Goal: Task Accomplishment & Management: Complete application form

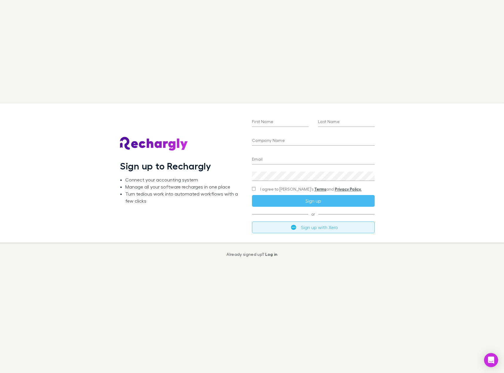
click at [282, 228] on button "Sign up with Xero" at bounding box center [313, 227] width 123 height 12
click at [311, 230] on button "Sign up with Xero" at bounding box center [313, 227] width 123 height 12
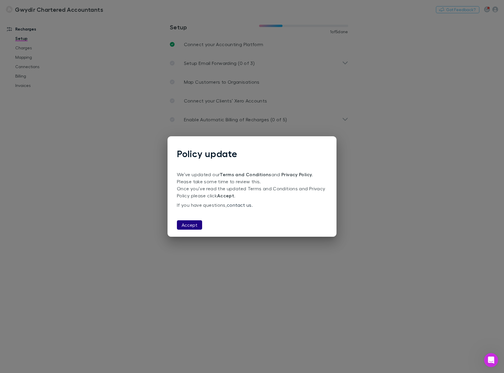
click at [184, 225] on button "Accept" at bounding box center [189, 224] width 25 height 9
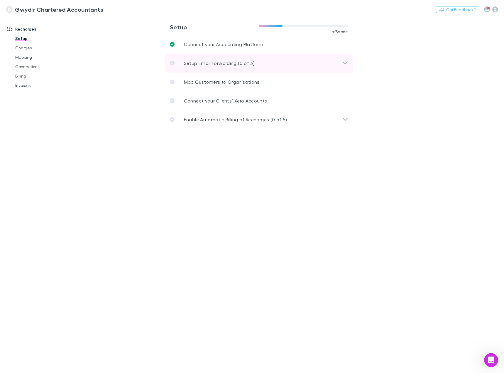
click at [282, 64] on div "Setup Email Forwarding (0 of 3)" at bounding box center [256, 63] width 172 height 7
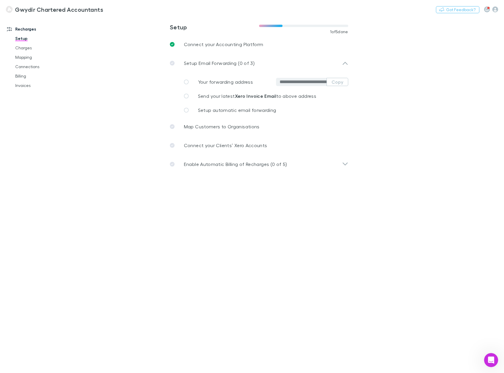
click at [287, 80] on input "**********" at bounding box center [303, 82] width 47 height 6
click at [342, 83] on button "Copy" at bounding box center [338, 82] width 22 height 8
click at [222, 100] on link "Send your latest Xero Invoice Email to above address" at bounding box center [263, 96] width 169 height 14
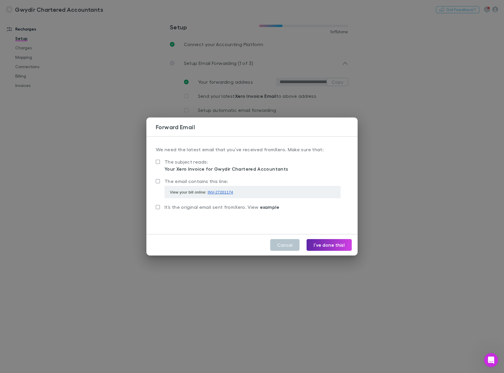
drag, startPoint x: 161, startPoint y: 170, endPoint x: 196, endPoint y: 171, distance: 35.3
click at [196, 171] on label "The subject reads: Your Xero Invoice for Gwydir Chartered Accountants" at bounding box center [222, 165] width 132 height 14
click at [180, 161] on span "The subject reads:" at bounding box center [186, 162] width 43 height 6
click at [328, 246] on button "I’ve done this!" at bounding box center [329, 245] width 45 height 12
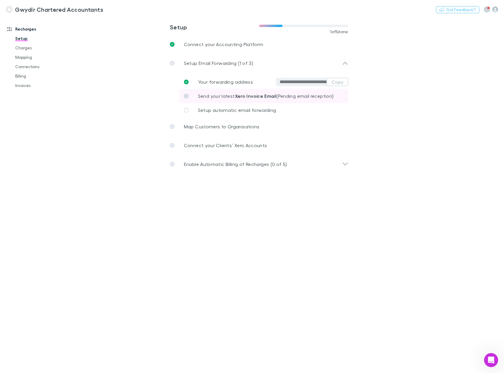
click at [189, 95] on link "Send your latest Xero Invoice Email (Pending email reception)" at bounding box center [263, 96] width 169 height 14
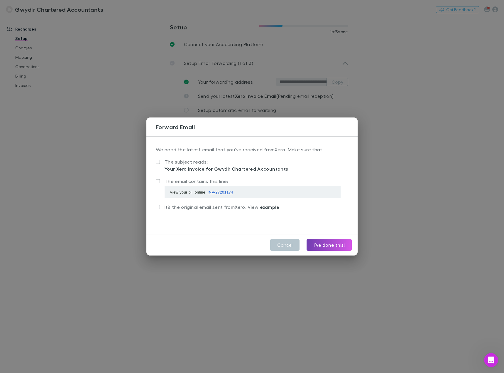
click at [334, 243] on button "I’ve done this!" at bounding box center [329, 245] width 45 height 12
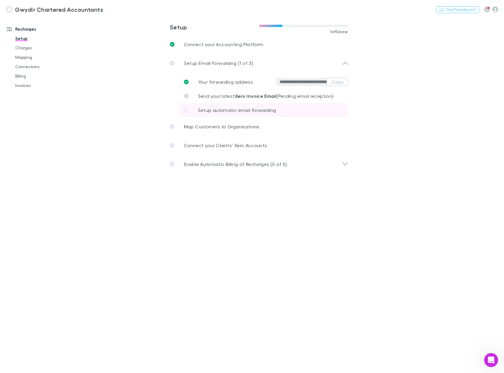
click at [218, 108] on span "Setup automatic email forwarding" at bounding box center [237, 110] width 78 height 6
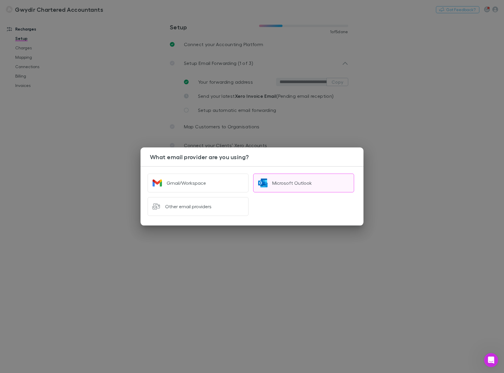
click at [302, 183] on div "Microsoft Outlook" at bounding box center [293, 183] width 40 height 6
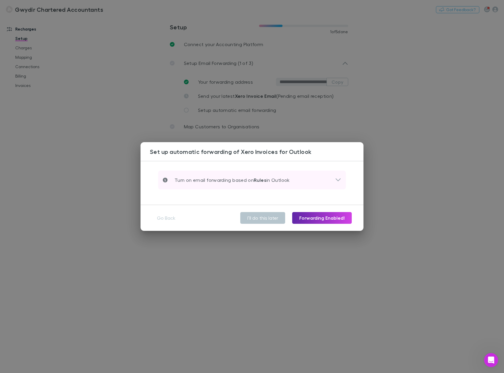
click at [321, 181] on div "Turn on email forwarding based on Rules in Outlook" at bounding box center [249, 179] width 172 height 7
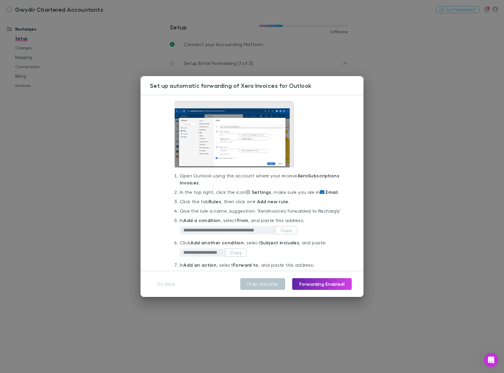
scroll to position [59, 0]
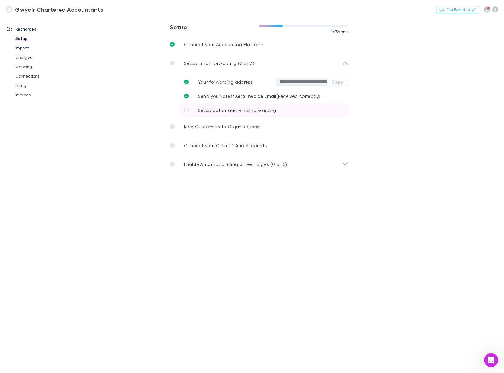
click at [244, 114] on link "Setup automatic email forwarding" at bounding box center [263, 110] width 169 height 14
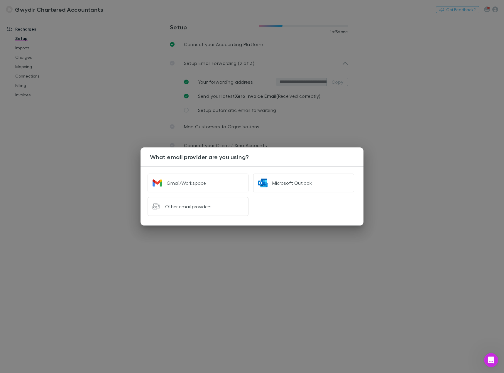
click at [434, 132] on div "What email provider are you using? Gmail/Workspace Microsoft Outlook Other emai…" at bounding box center [252, 186] width 504 height 373
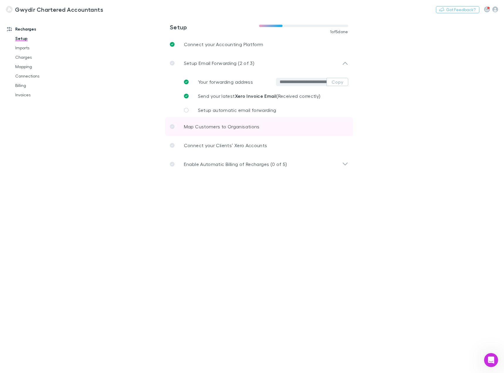
click at [244, 124] on p "Map Customers to Organisations" at bounding box center [222, 126] width 76 height 7
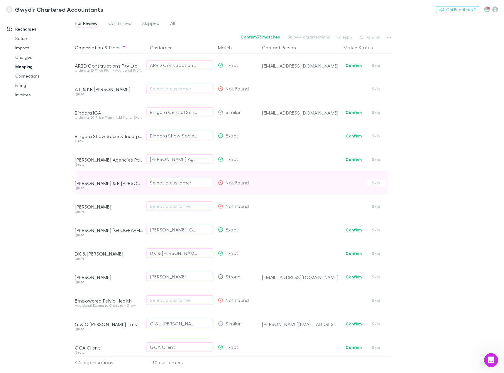
click at [185, 185] on div "Select a customer" at bounding box center [180, 182] width 60 height 7
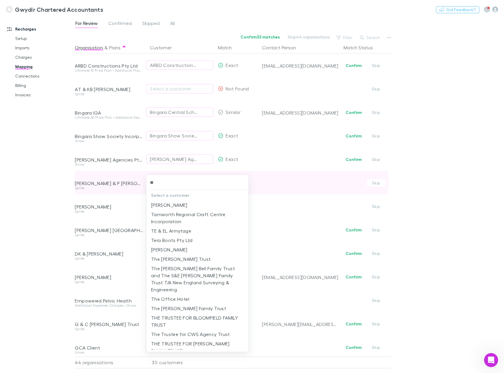
type input "***"
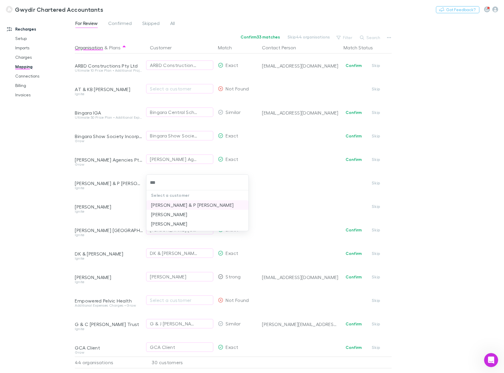
click at [179, 204] on li "C.J TEVAGA & P TEVAGA" at bounding box center [198, 204] width 102 height 9
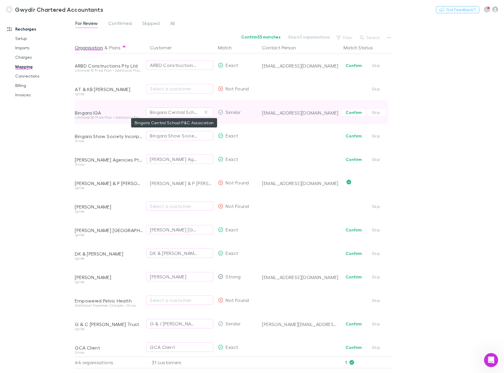
click at [174, 114] on div "Bingara Central School P&C Association" at bounding box center [174, 112] width 48 height 7
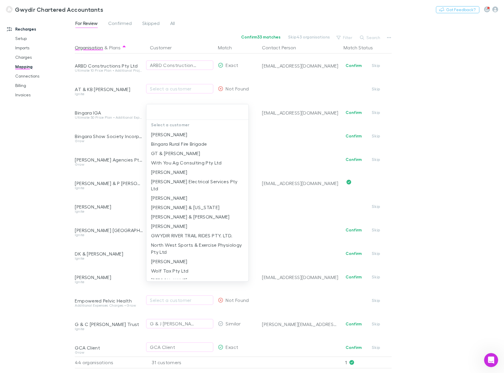
click at [166, 85] on div at bounding box center [252, 186] width 504 height 373
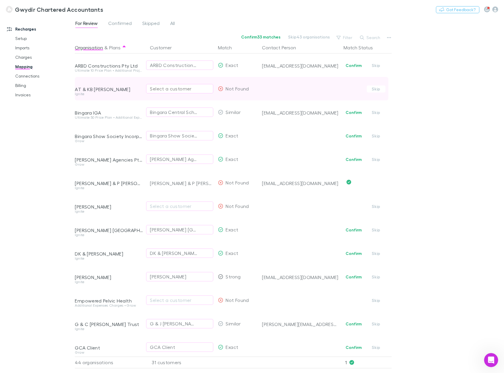
click at [166, 88] on div "Select a customer" at bounding box center [180, 88] width 60 height 7
type input "****"
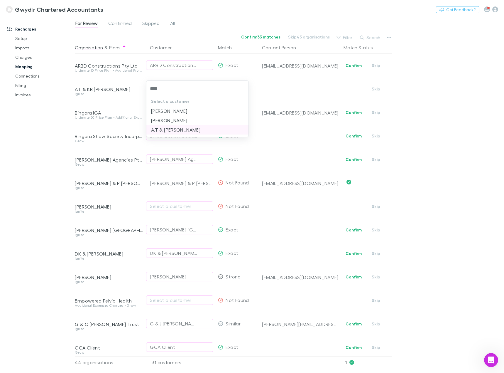
click at [170, 129] on li "A.T & K.B MITCHELL" at bounding box center [198, 129] width 102 height 9
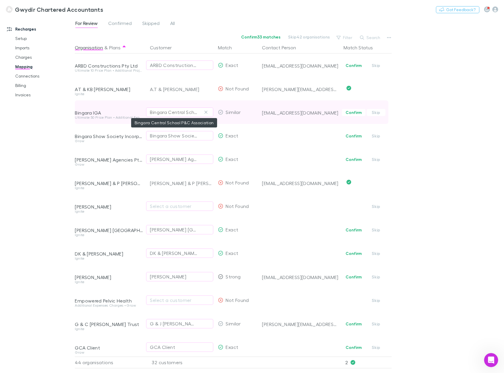
click at [188, 112] on div "Bingara Central School P&C Association" at bounding box center [174, 112] width 48 height 7
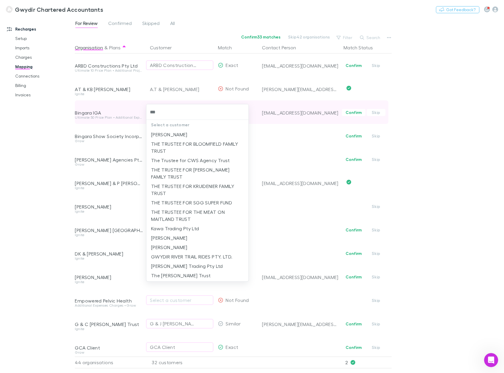
type input "****"
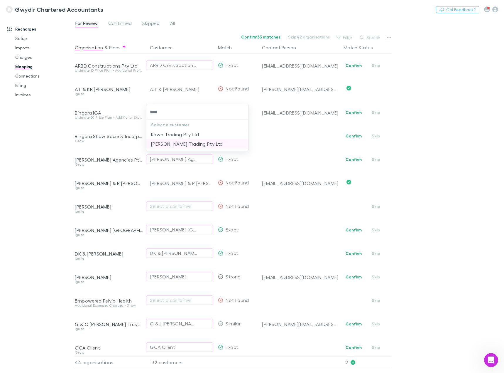
click at [184, 141] on li "PS McCormack Trading Pty Ltd" at bounding box center [198, 143] width 102 height 9
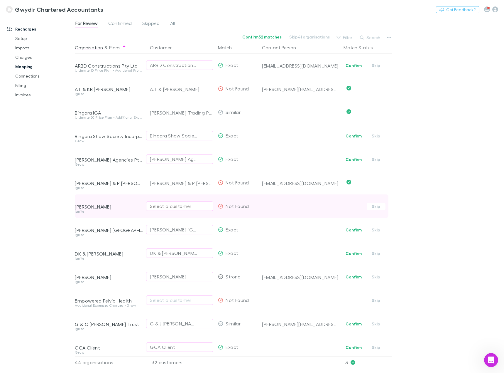
click at [179, 204] on div "Select a customer" at bounding box center [180, 206] width 60 height 7
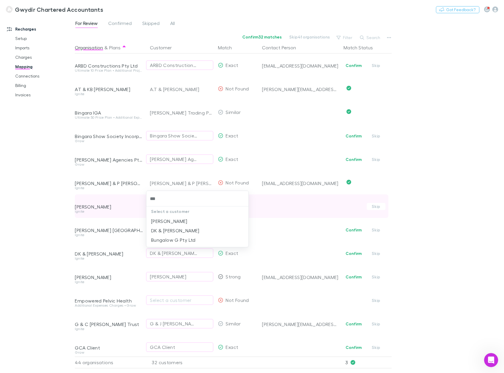
type input "****"
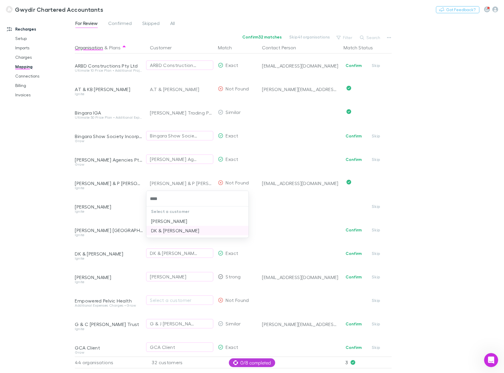
click at [180, 231] on li "DK & TJ Galvin" at bounding box center [198, 230] width 102 height 9
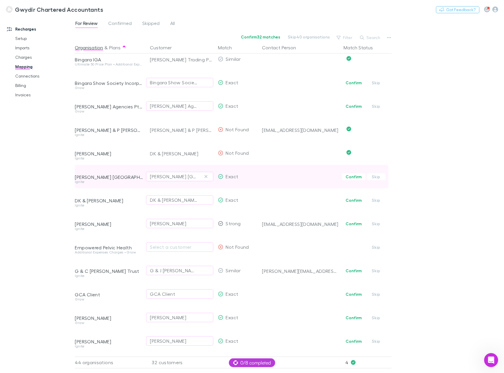
scroll to position [88, 0]
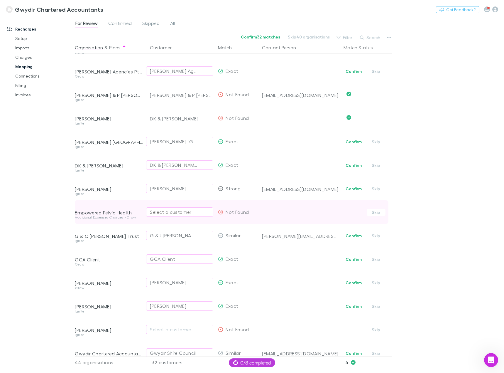
click at [184, 211] on div "Select a customer" at bounding box center [180, 211] width 60 height 7
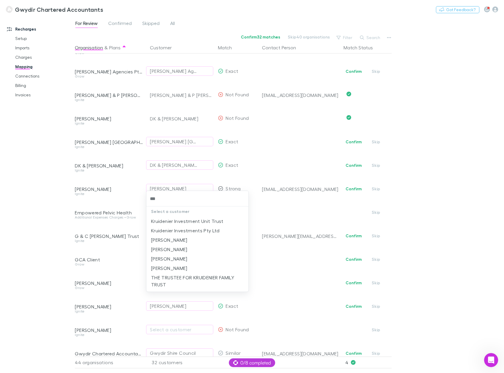
type input "****"
click at [194, 248] on li "Kruidenier, Megan" at bounding box center [198, 249] width 102 height 9
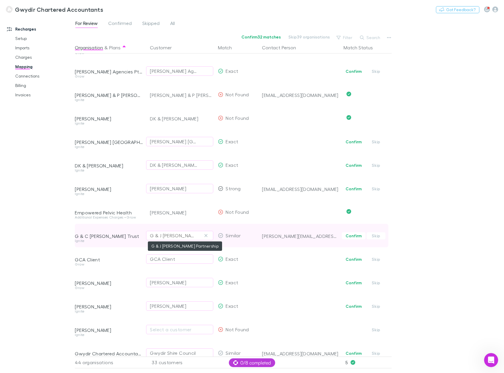
click at [166, 237] on div "G & J Flynn Partnership" at bounding box center [174, 235] width 48 height 7
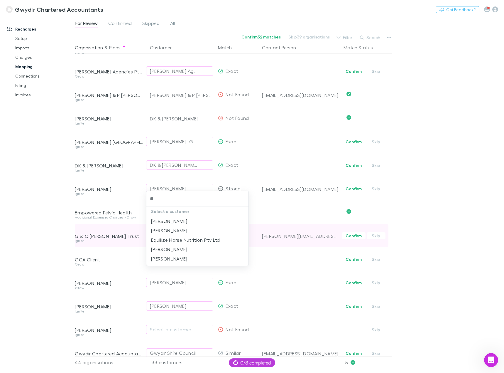
type input "***"
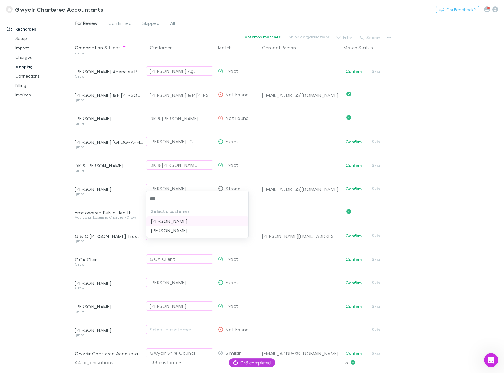
click at [162, 220] on li "Izzard, Glenn" at bounding box center [198, 220] width 102 height 9
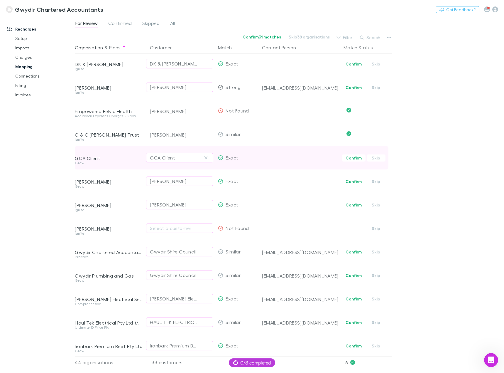
scroll to position [206, 0]
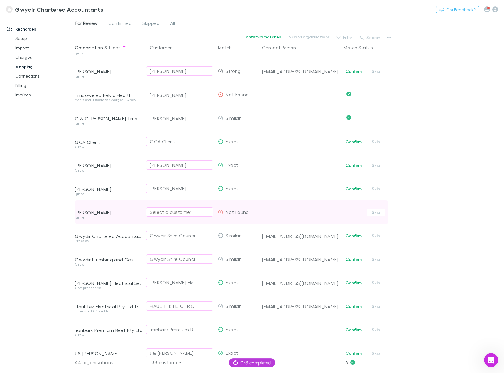
click at [189, 211] on div "Select a customer" at bounding box center [180, 211] width 60 height 7
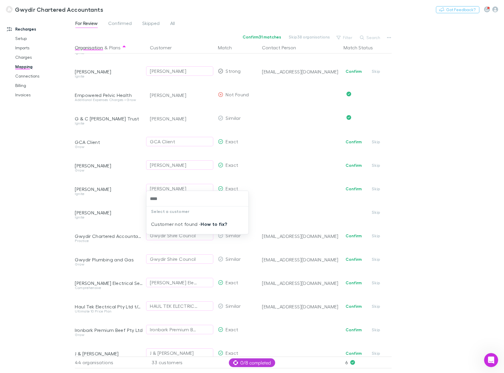
click at [211, 223] on link "How to fix?" at bounding box center [214, 224] width 26 height 6
type input "****"
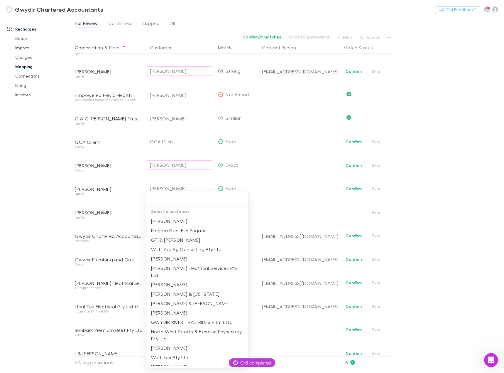
click at [388, 38] on div at bounding box center [252, 186] width 504 height 373
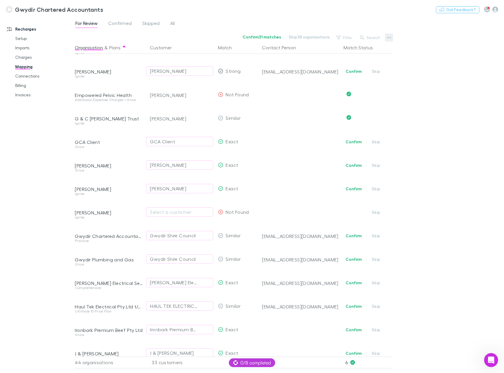
click at [390, 38] on icon "button" at bounding box center [390, 37] width 4 height 1
click at [457, 110] on div at bounding box center [252, 186] width 504 height 373
click at [25, 74] on link "Connections" at bounding box center [43, 75] width 69 height 9
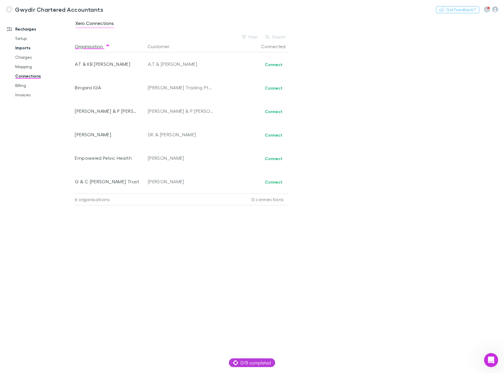
click at [21, 48] on link "Imports" at bounding box center [43, 47] width 69 height 9
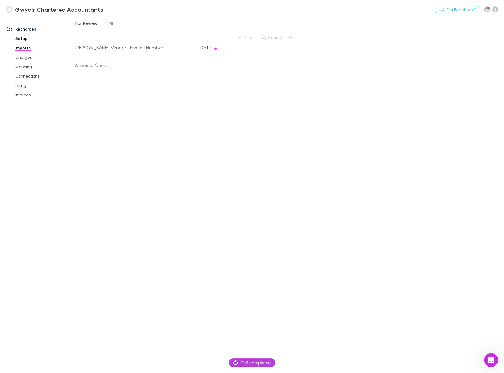
click at [28, 40] on link "Setup" at bounding box center [43, 38] width 69 height 9
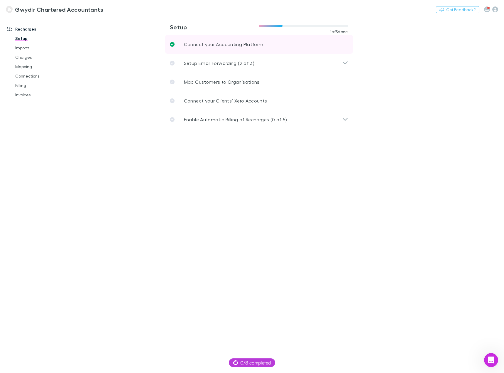
click at [198, 41] on p "Connect your Accounting Platform" at bounding box center [224, 44] width 80 height 7
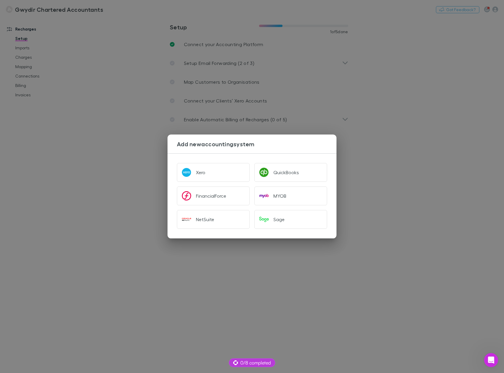
click at [448, 112] on div "Add new accounting system Xero QuickBooks FinancialForce MYOB NetSuite Sage" at bounding box center [252, 186] width 504 height 373
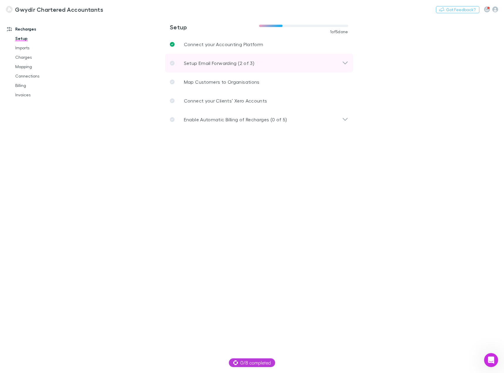
click at [223, 59] on div "Setup Email Forwarding (2 of 3)" at bounding box center [259, 63] width 188 height 19
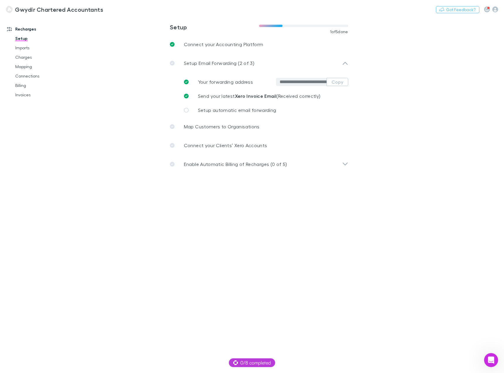
click at [429, 85] on main "**********" at bounding box center [290, 194] width 430 height 356
click at [235, 127] on p "Map Customers to Organisations" at bounding box center [222, 126] width 76 height 7
